Goal: Transaction & Acquisition: Purchase product/service

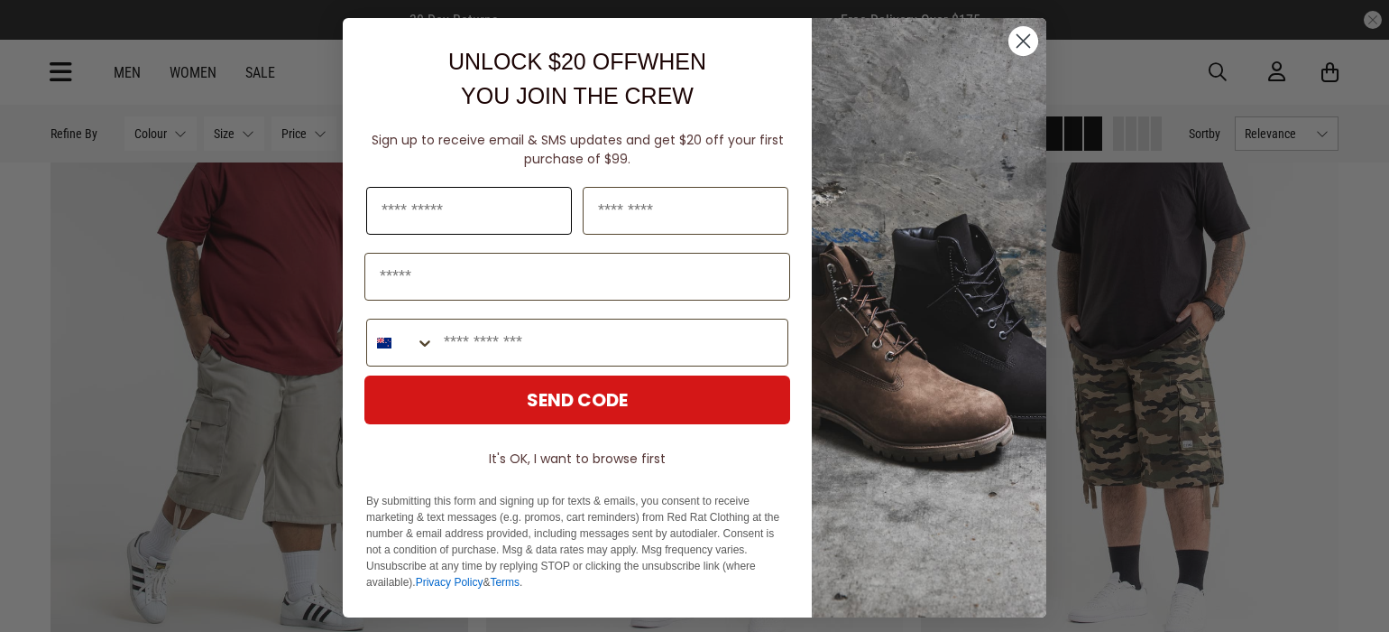
scroll to position [1660, 0]
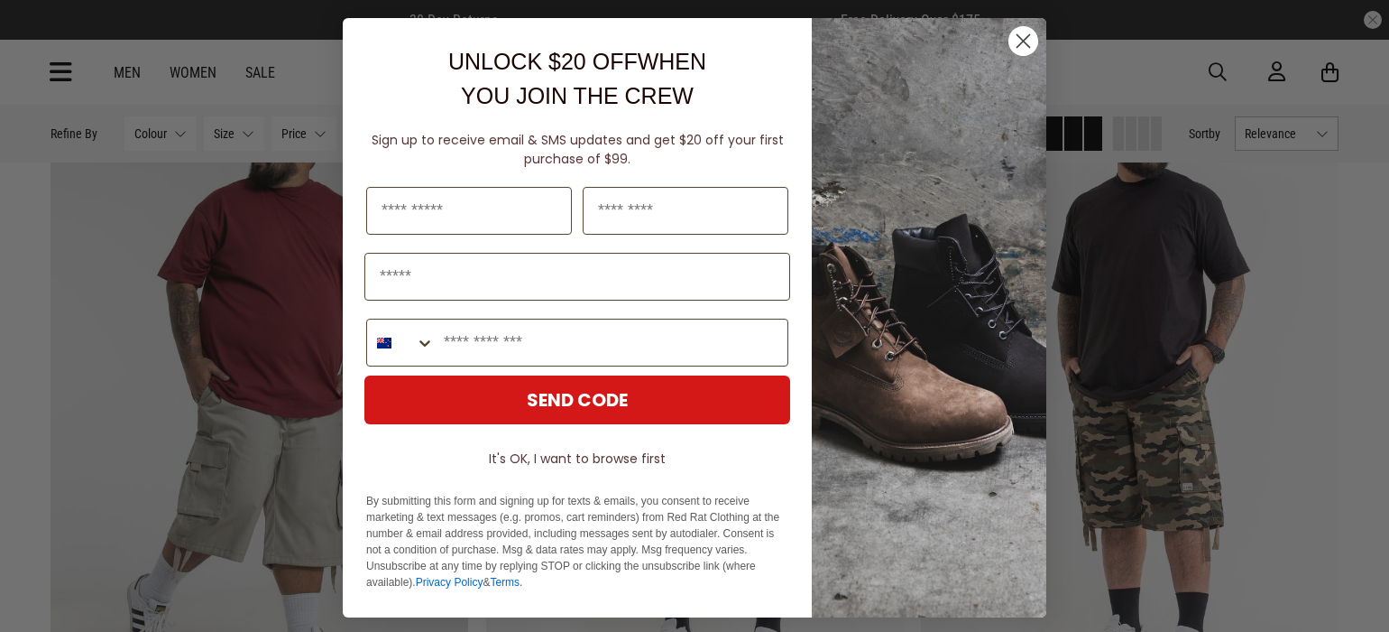
click at [1022, 33] on circle "Close dialog" at bounding box center [1024, 41] width 30 height 30
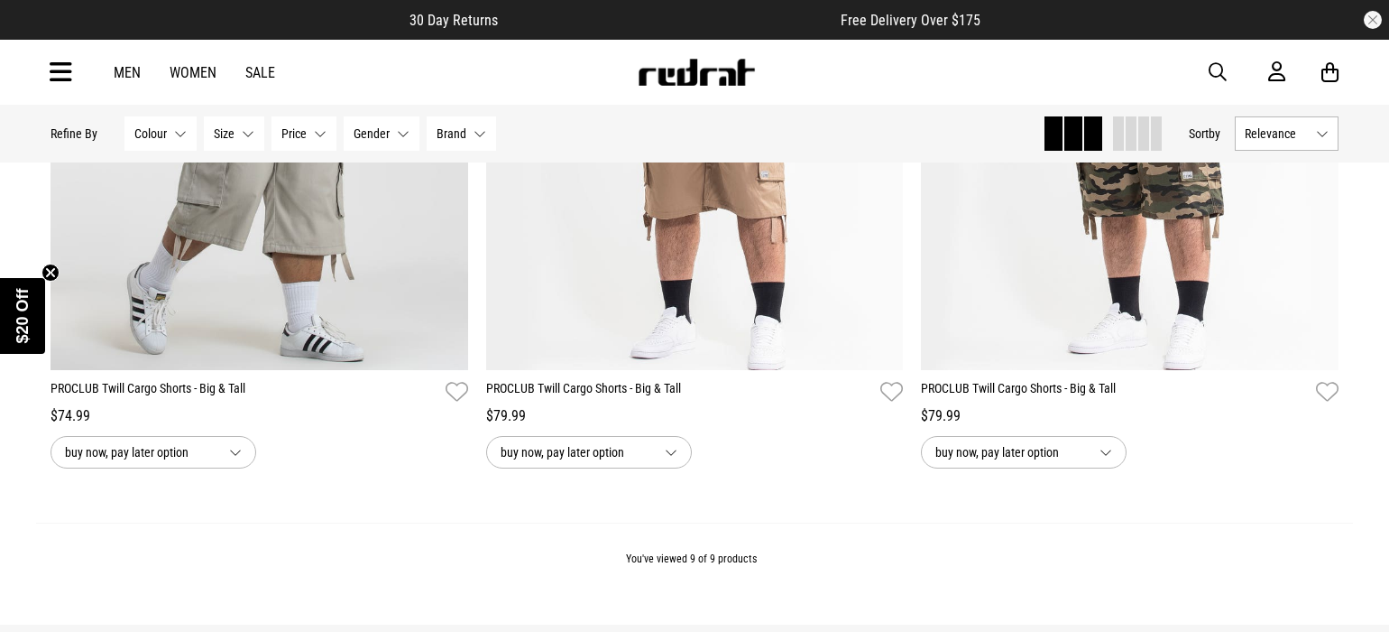
scroll to position [1922, 0]
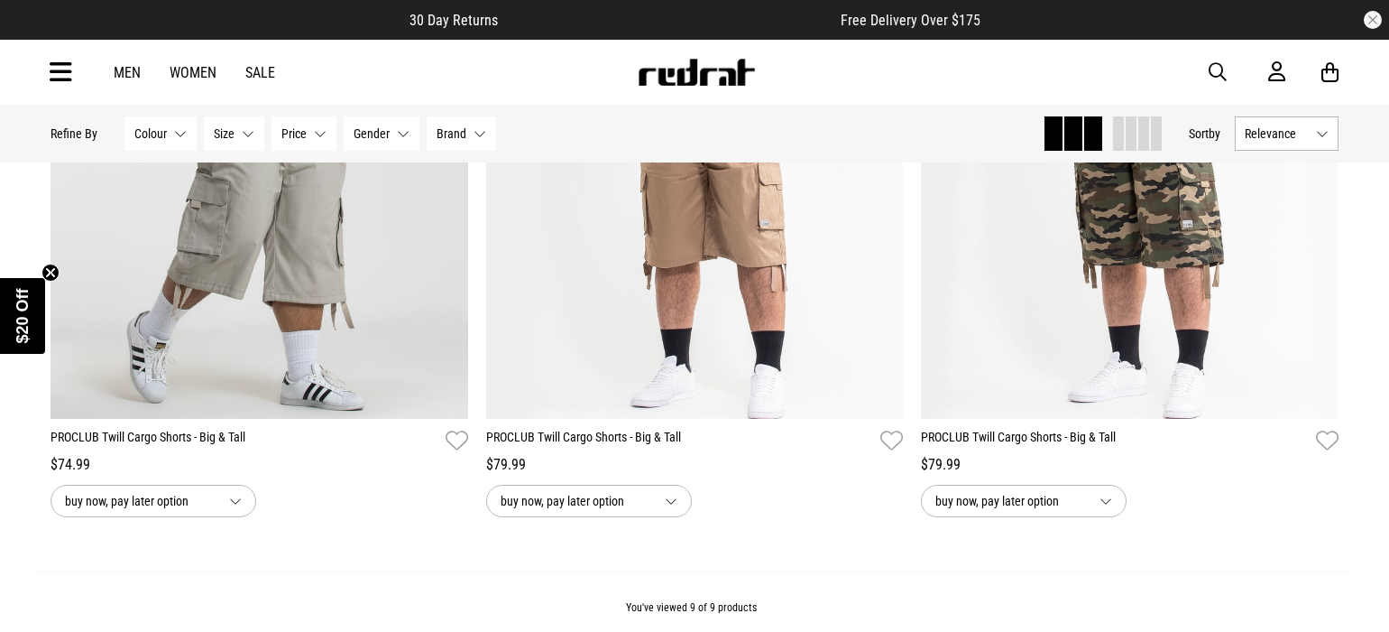
click at [120, 70] on link "Men" at bounding box center [127, 72] width 27 height 17
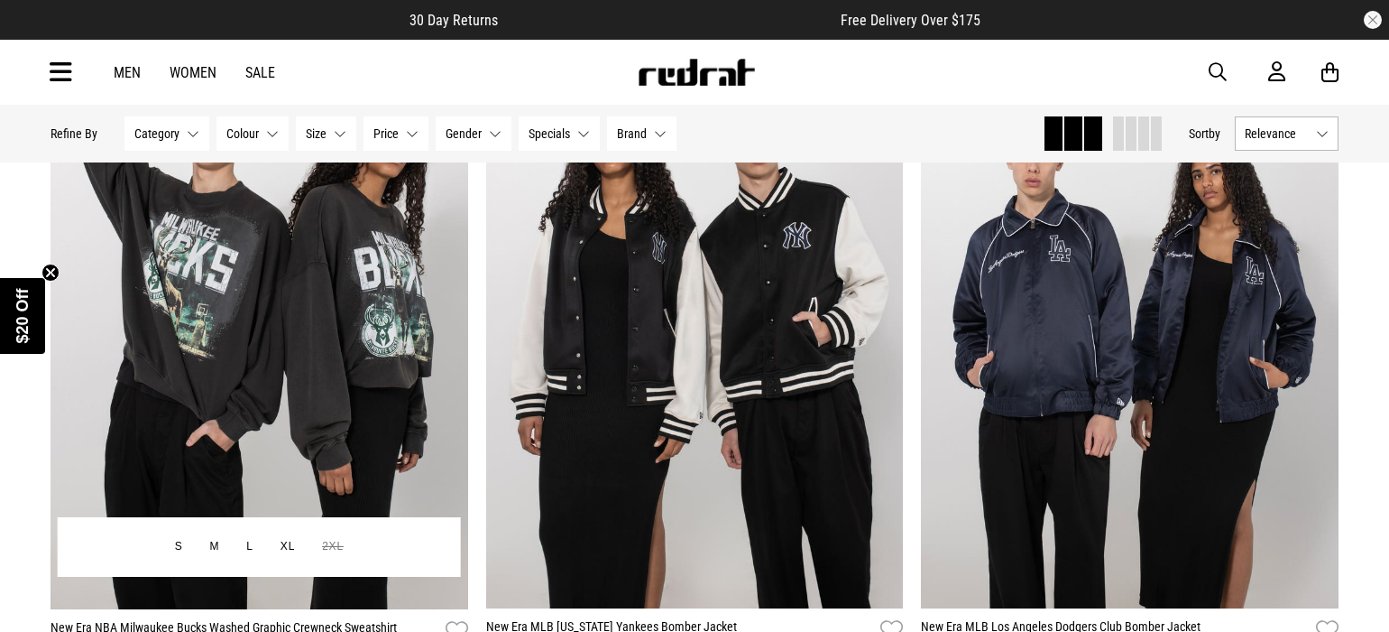
scroll to position [4550, 0]
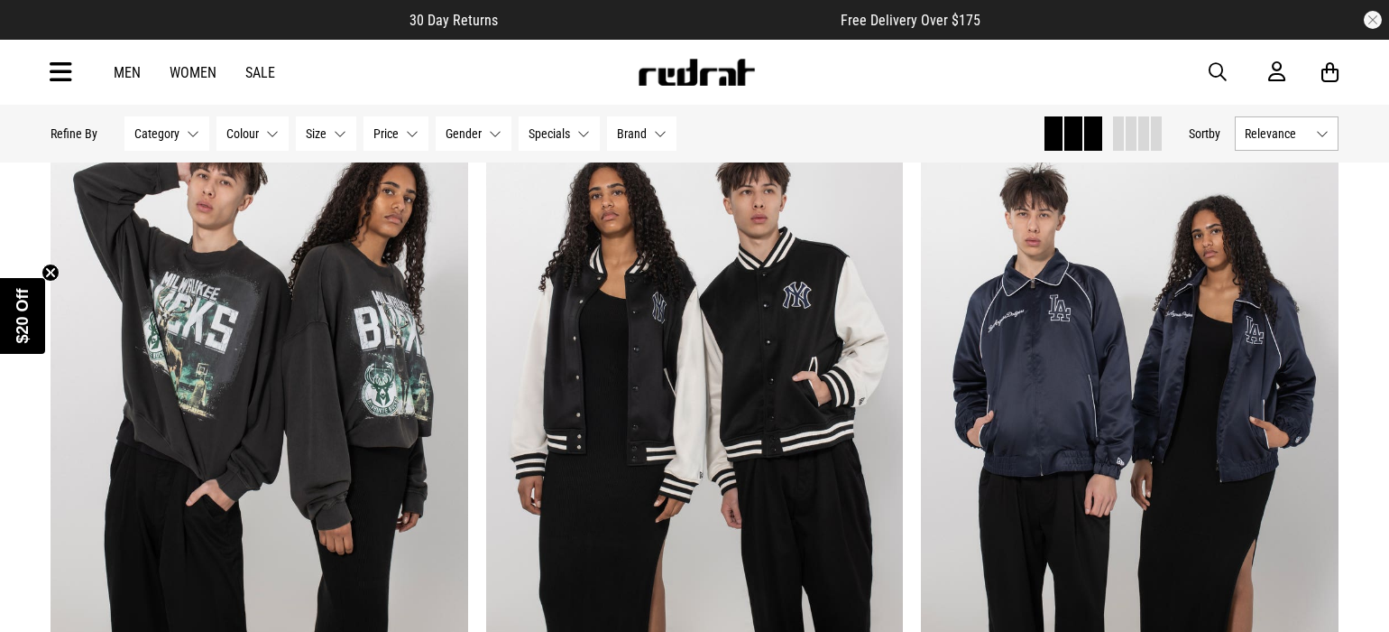
click at [177, 129] on span "Category" at bounding box center [156, 133] width 45 height 14
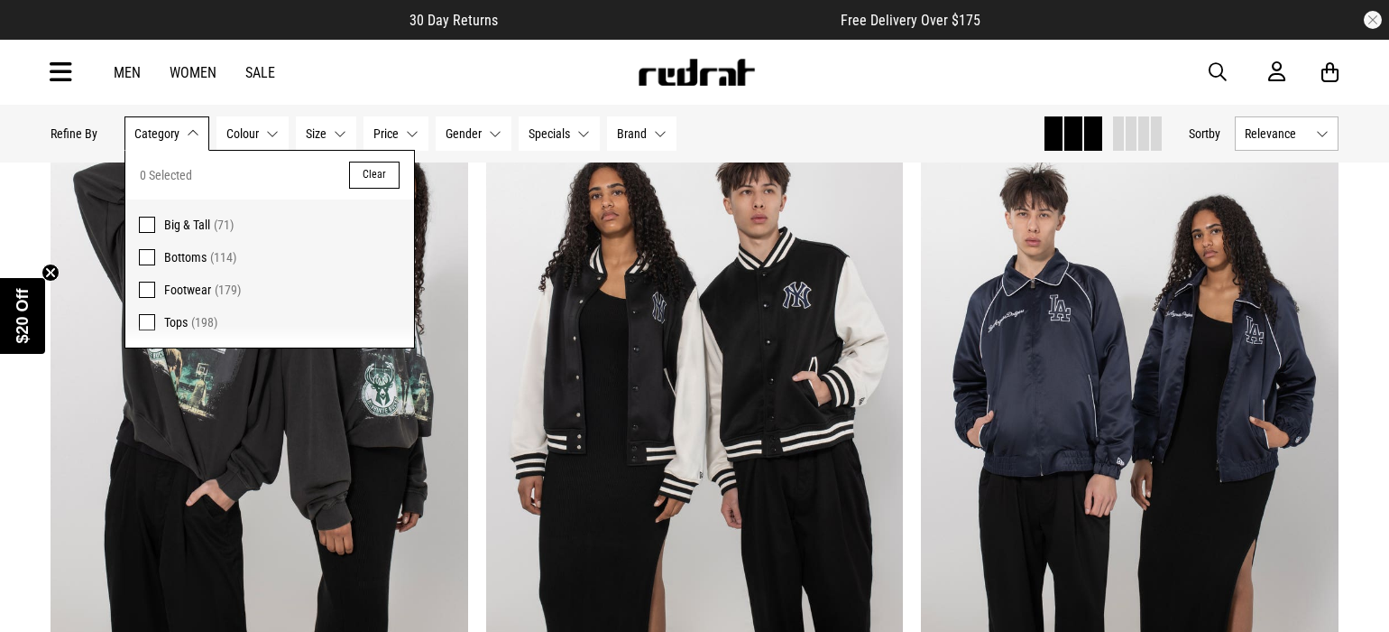
click at [143, 241] on label "Bottoms (114)" at bounding box center [269, 257] width 289 height 32
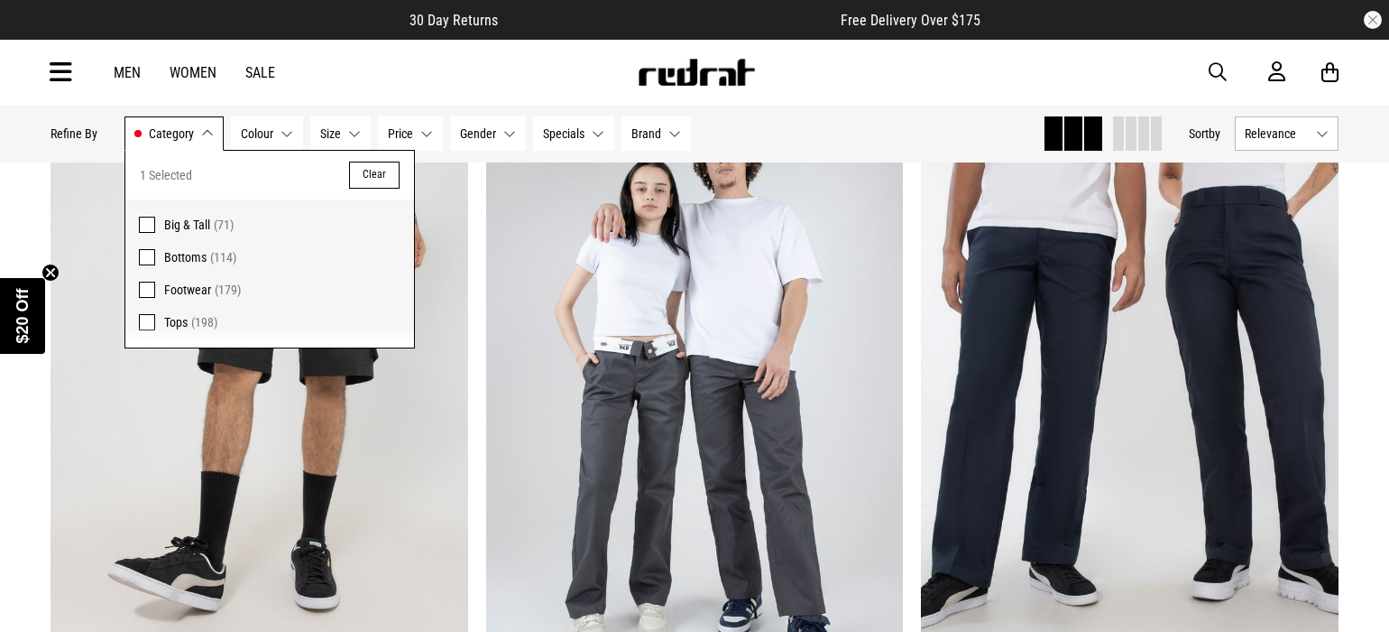
click at [553, 36] on article "30 Day Returns Free Delivery Over $175" at bounding box center [694, 20] width 1389 height 40
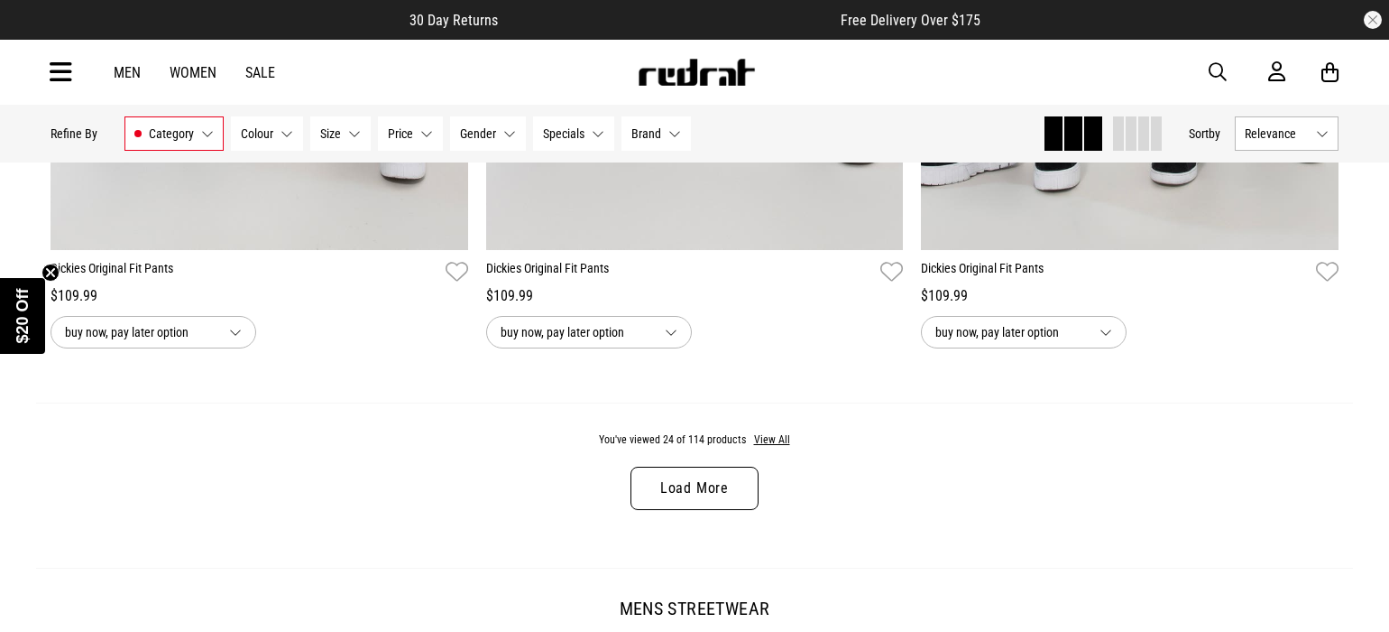
scroll to position [5995, 0]
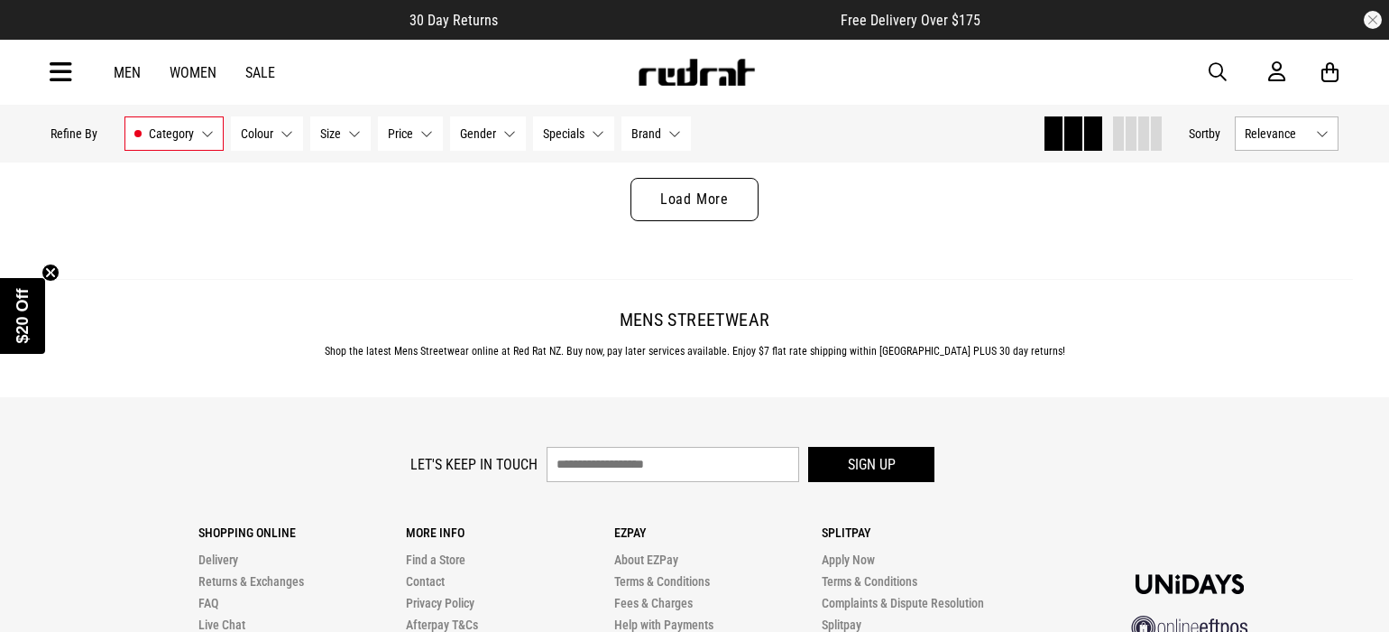
click at [679, 192] on link "Load More" at bounding box center [695, 199] width 128 height 43
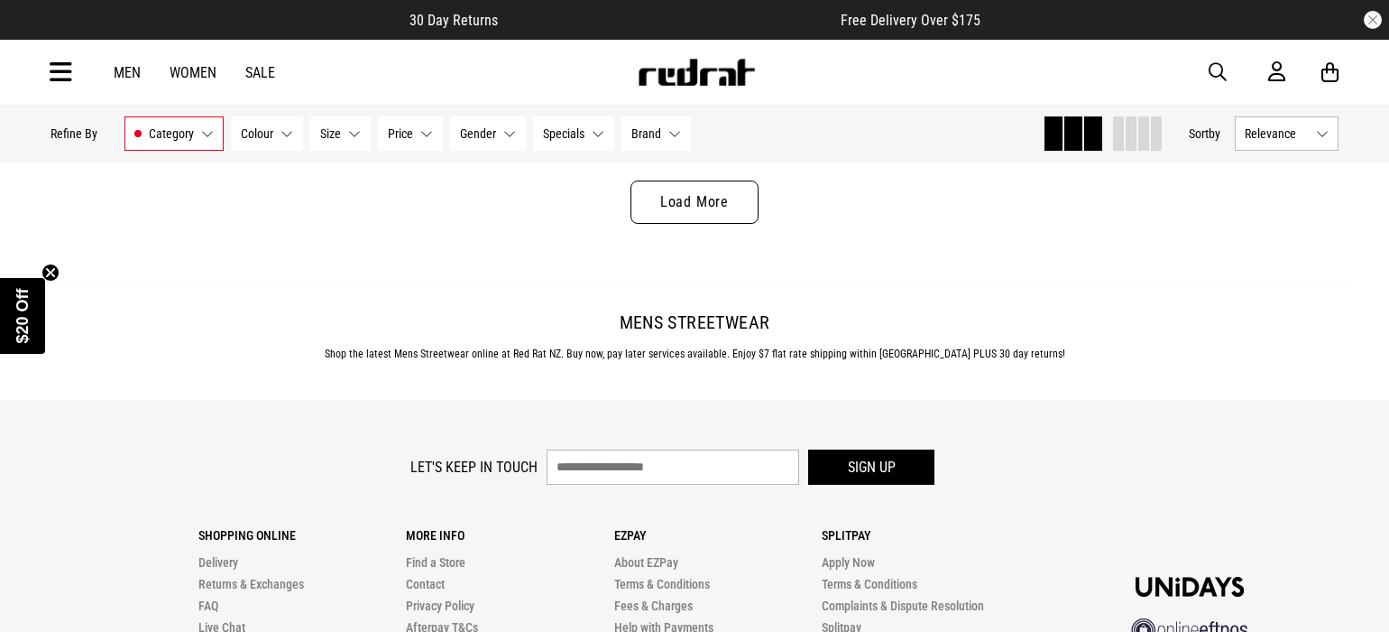
scroll to position [11724, 0]
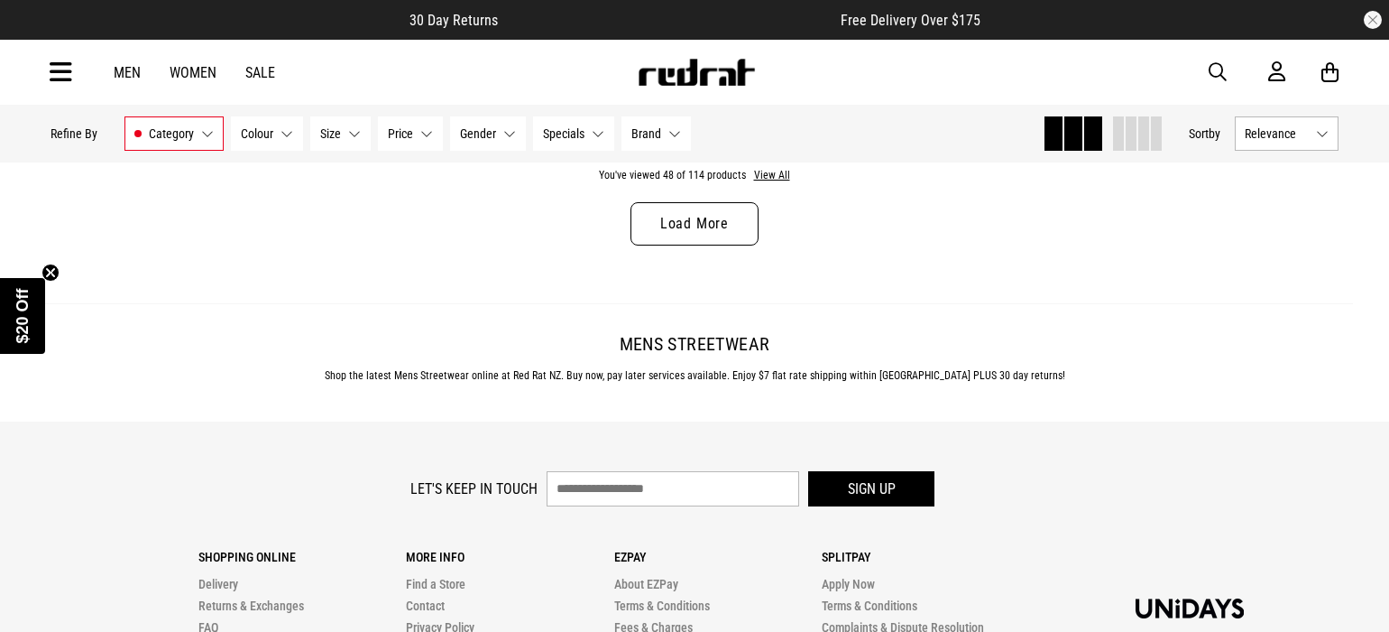
click at [686, 217] on link "Load More" at bounding box center [695, 223] width 128 height 43
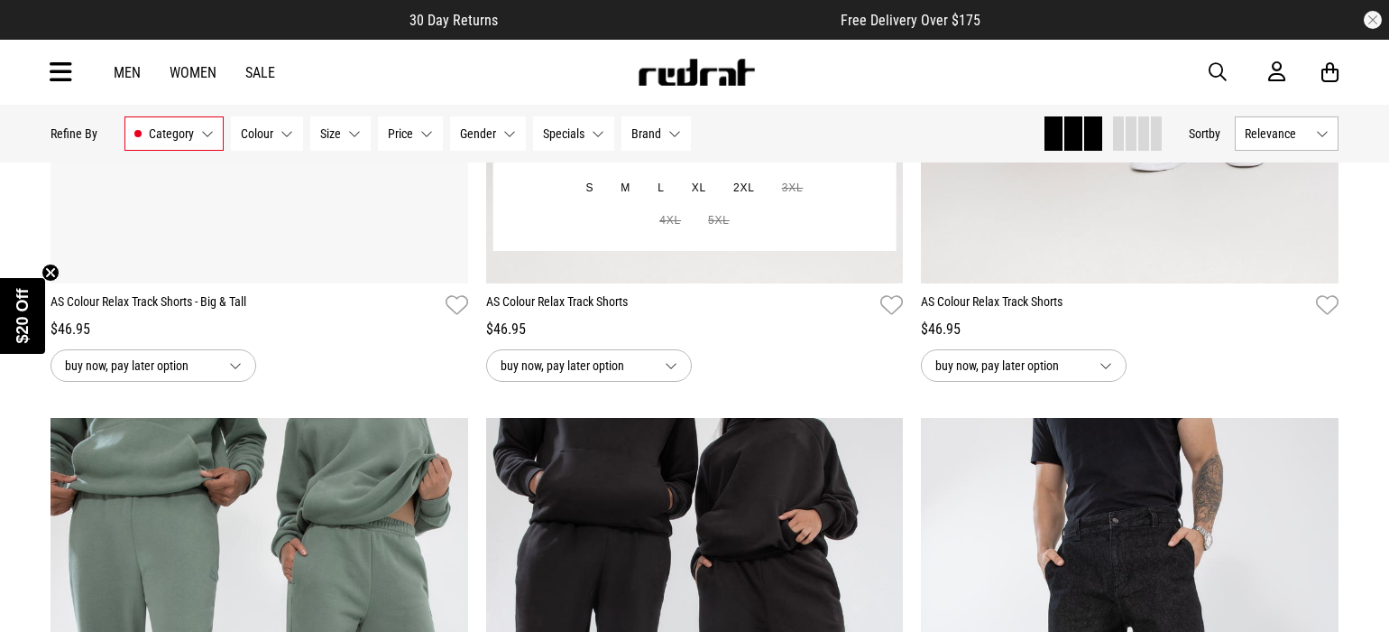
scroll to position [16853, 0]
